Goal: Navigation & Orientation: Find specific page/section

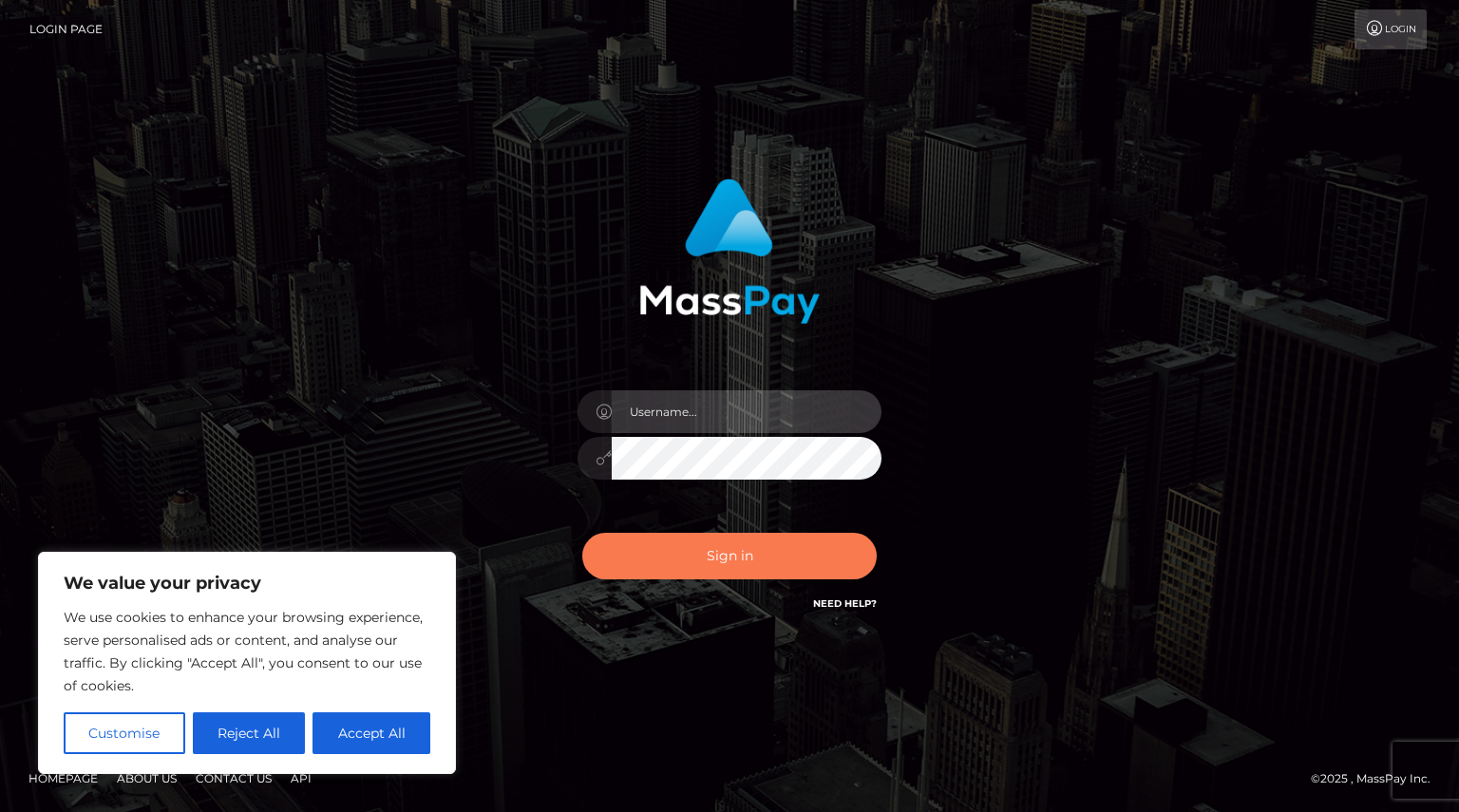
type input "Shany.Luminary"
click at [663, 557] on button "Sign in" at bounding box center [729, 555] width 294 height 46
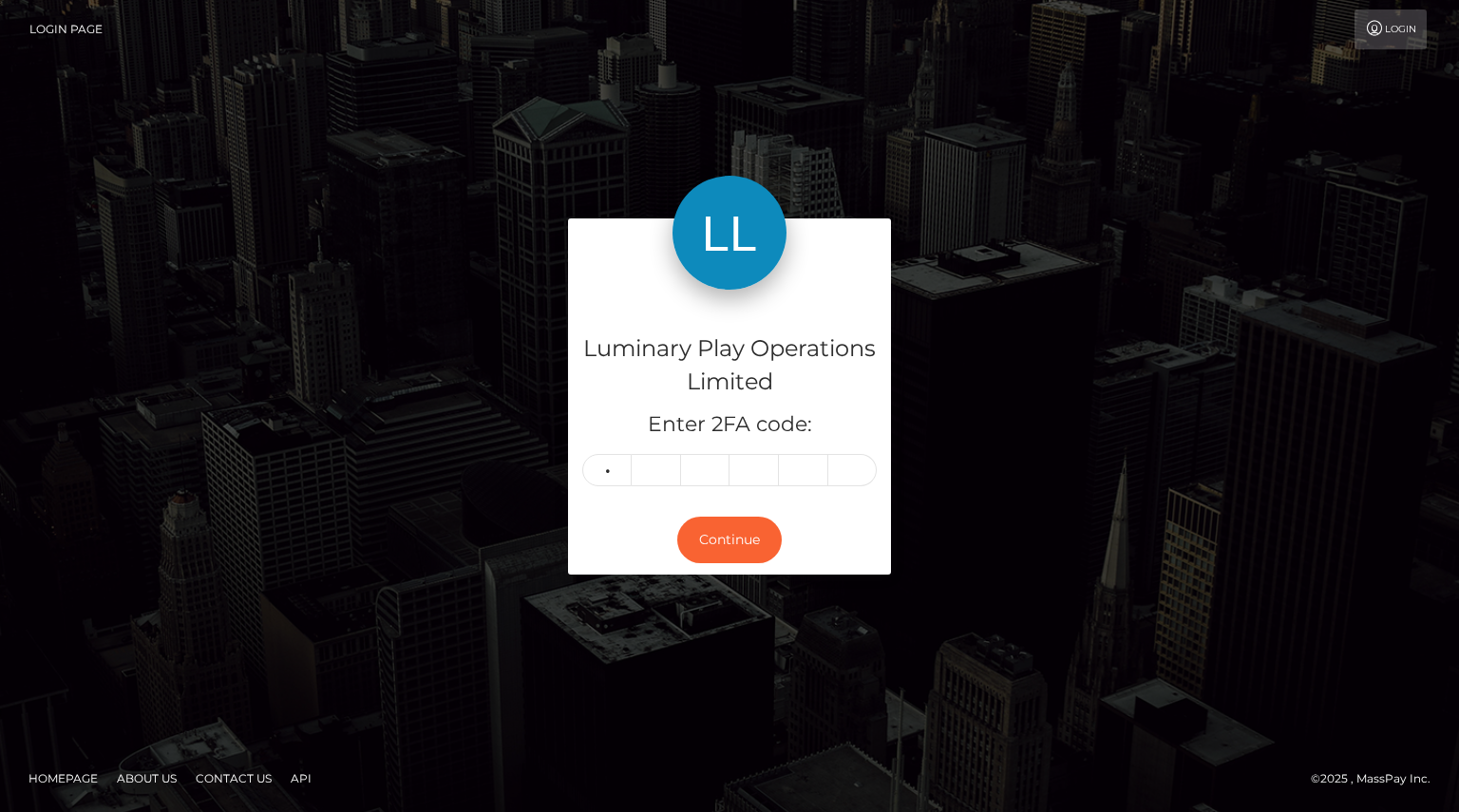
type input "7"
type input "5"
type input "3"
type input "1"
type input "2"
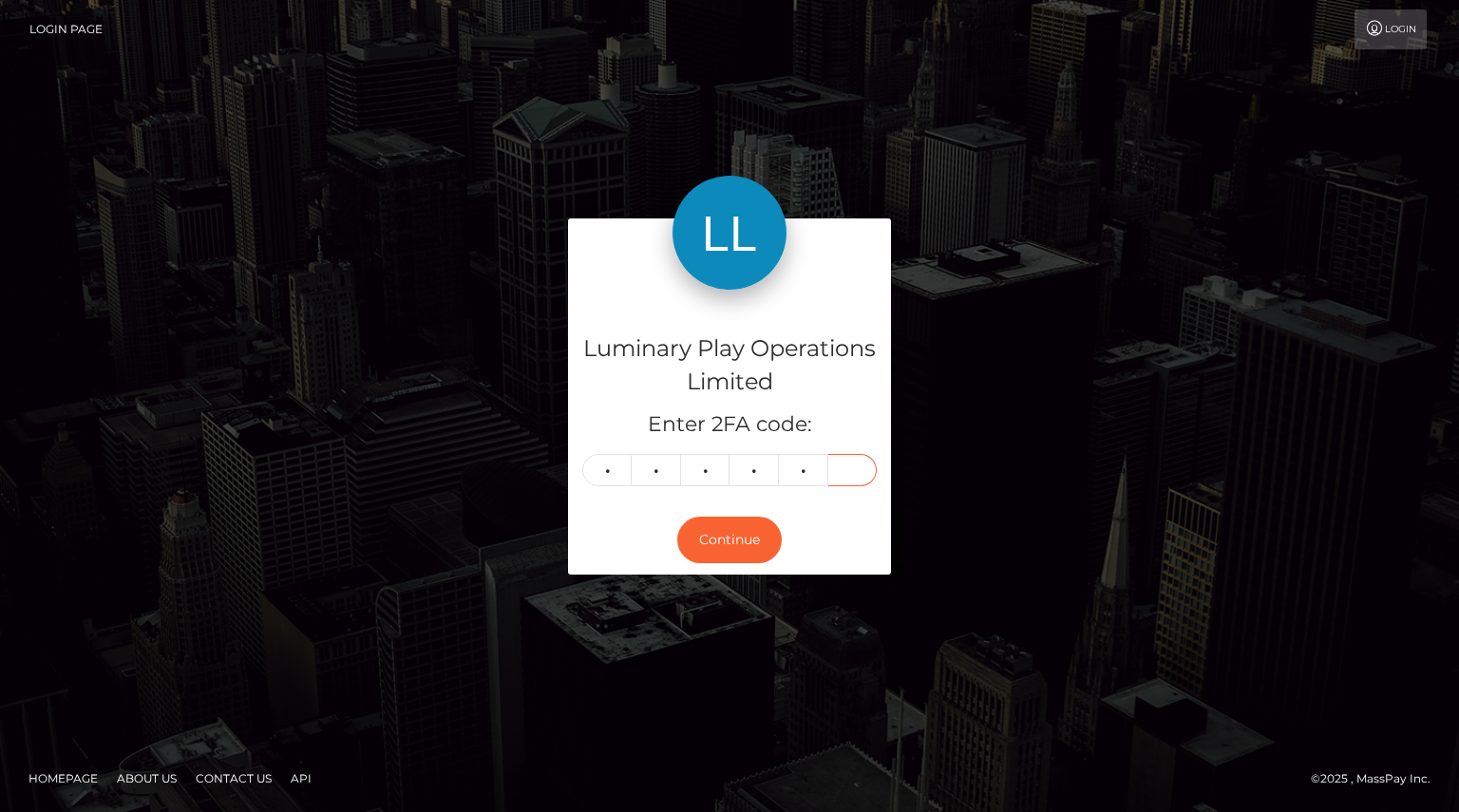
type input "6"
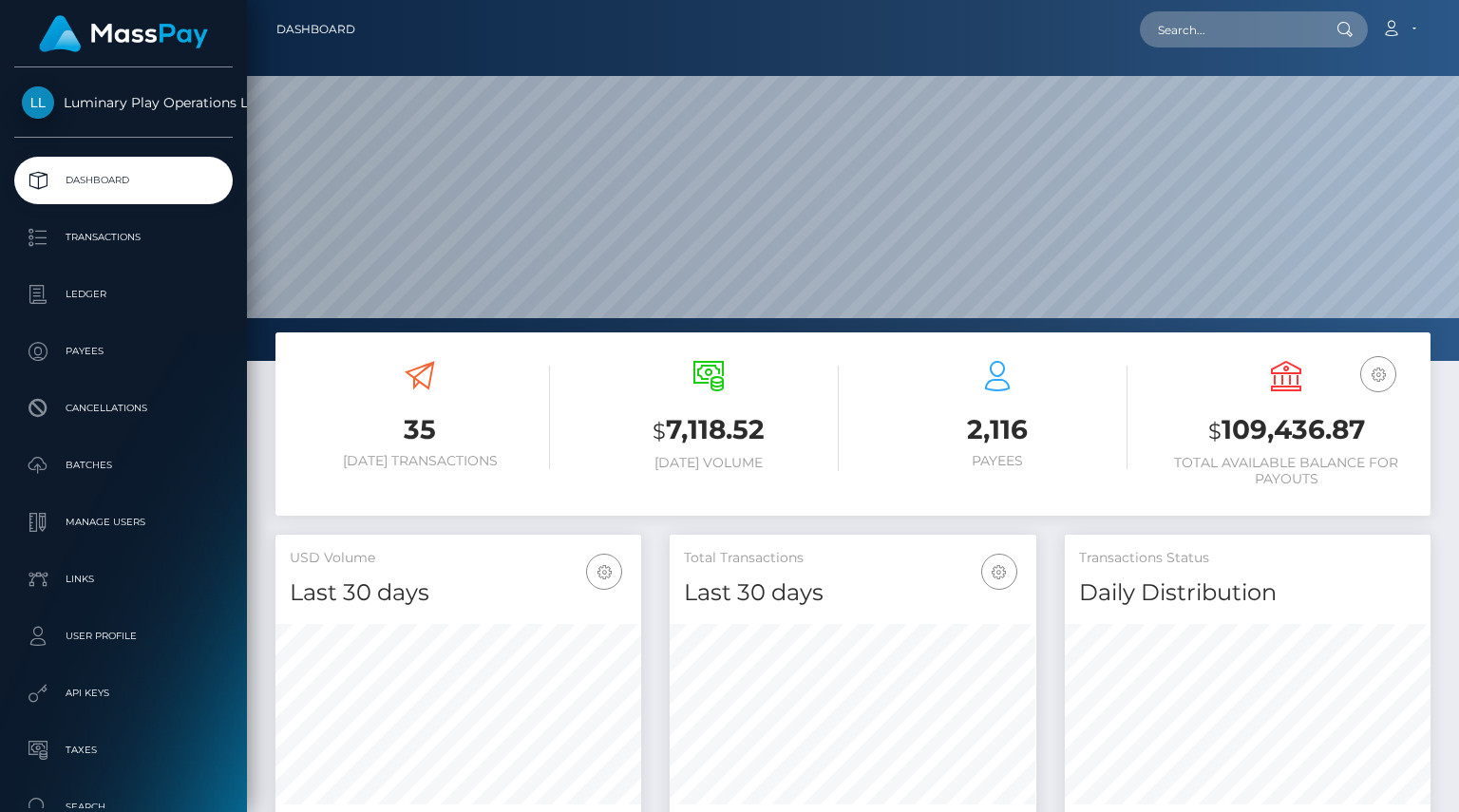
scroll to position [336, 365]
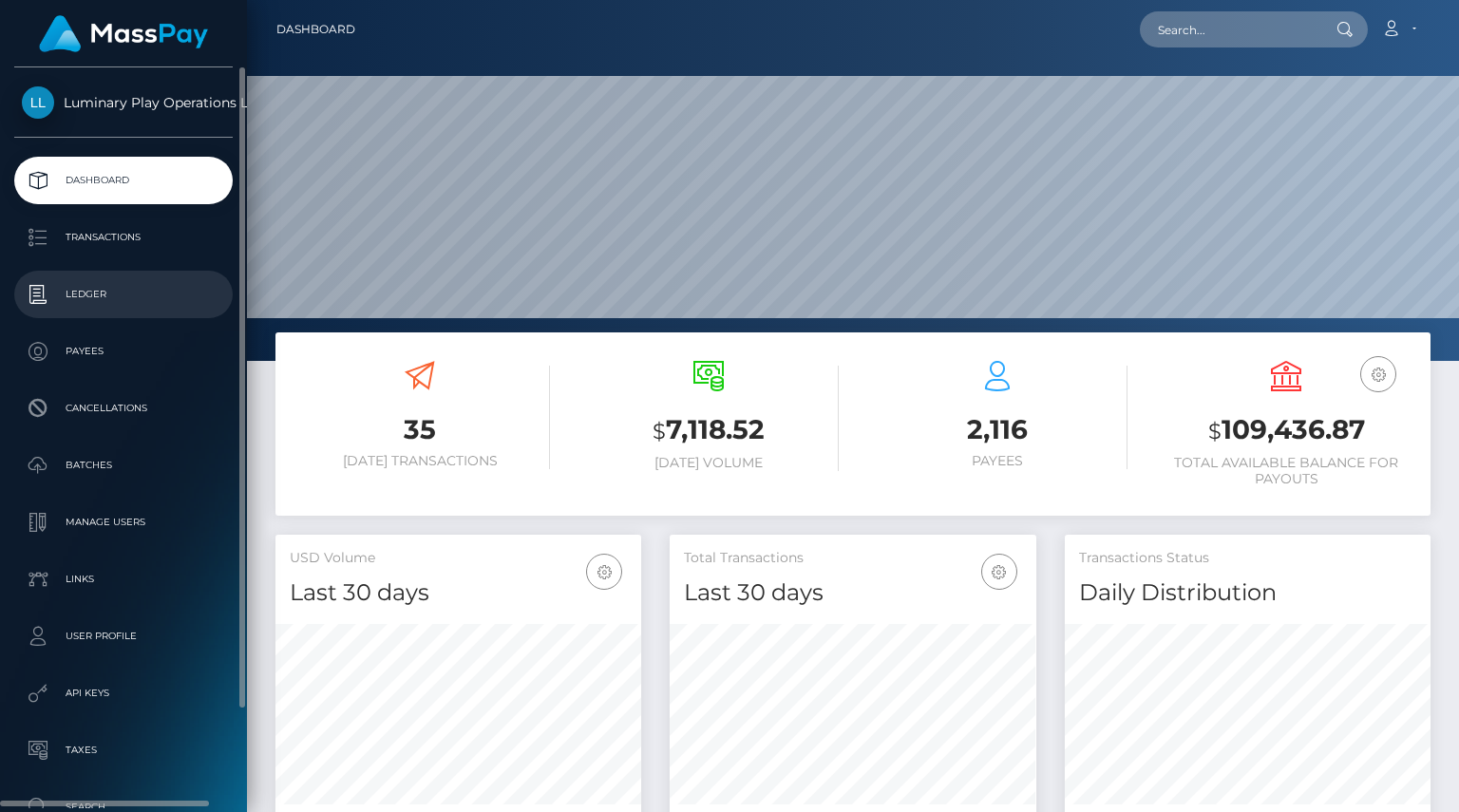
click at [94, 293] on p "Ledger" at bounding box center [122, 294] width 203 height 28
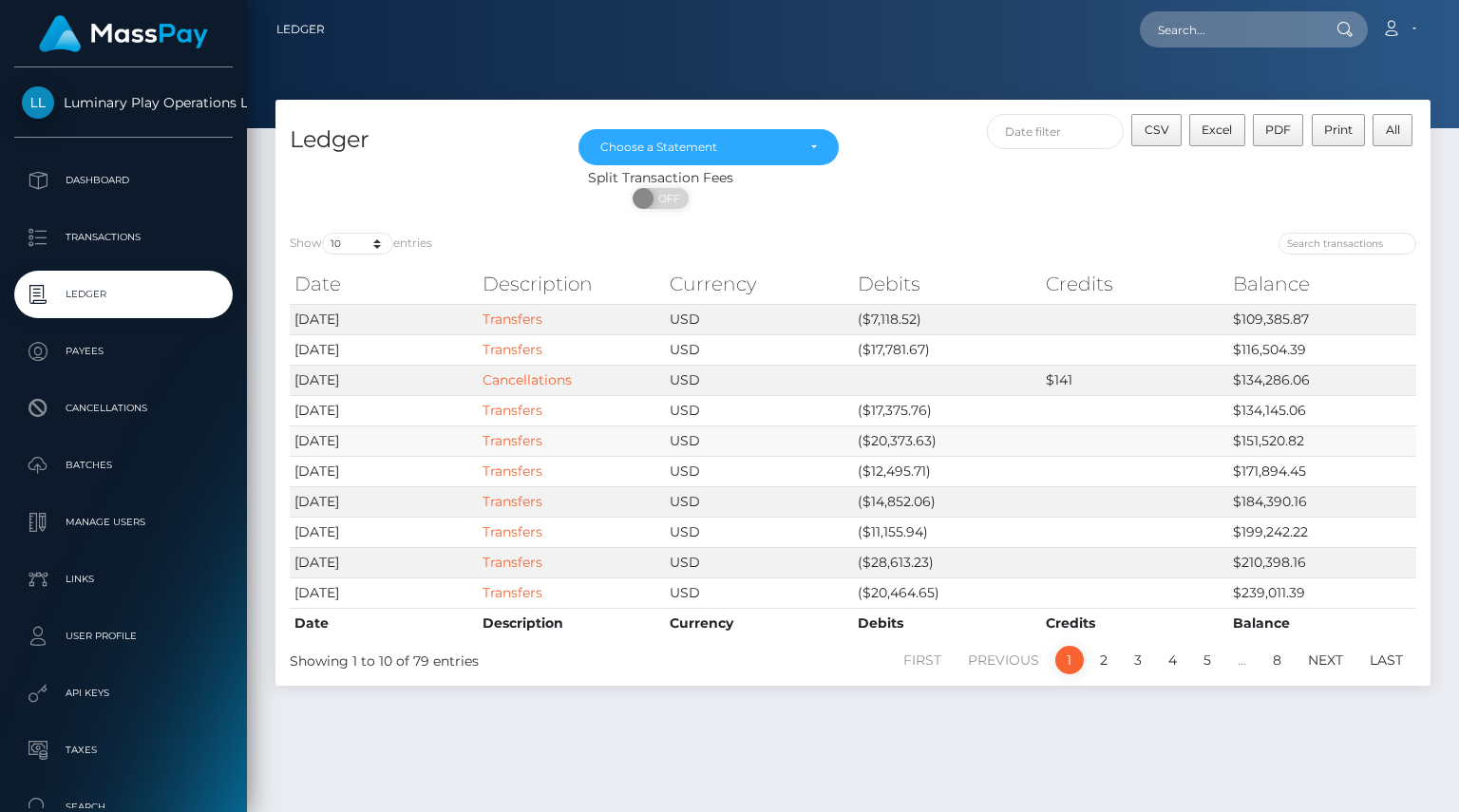
click at [430, 440] on td "2025-09-23" at bounding box center [384, 440] width 188 height 30
